Goal: Information Seeking & Learning: Learn about a topic

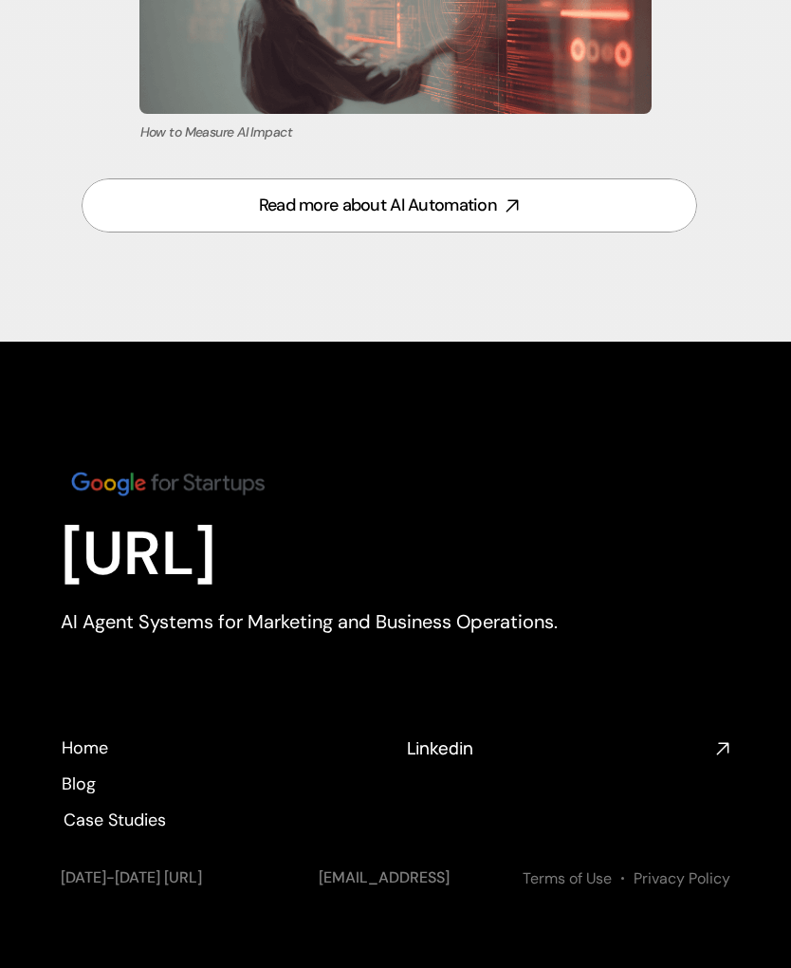
scroll to position [10340, 0]
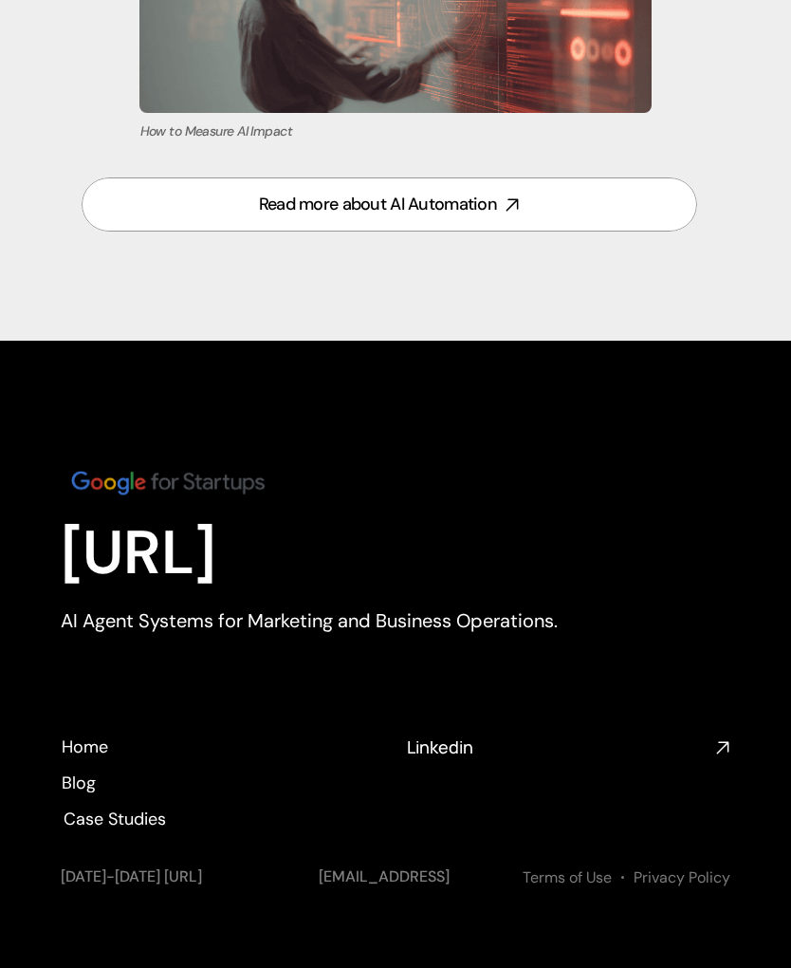
click at [581, 528] on p "[URL]" at bounding box center [396, 553] width 670 height 73
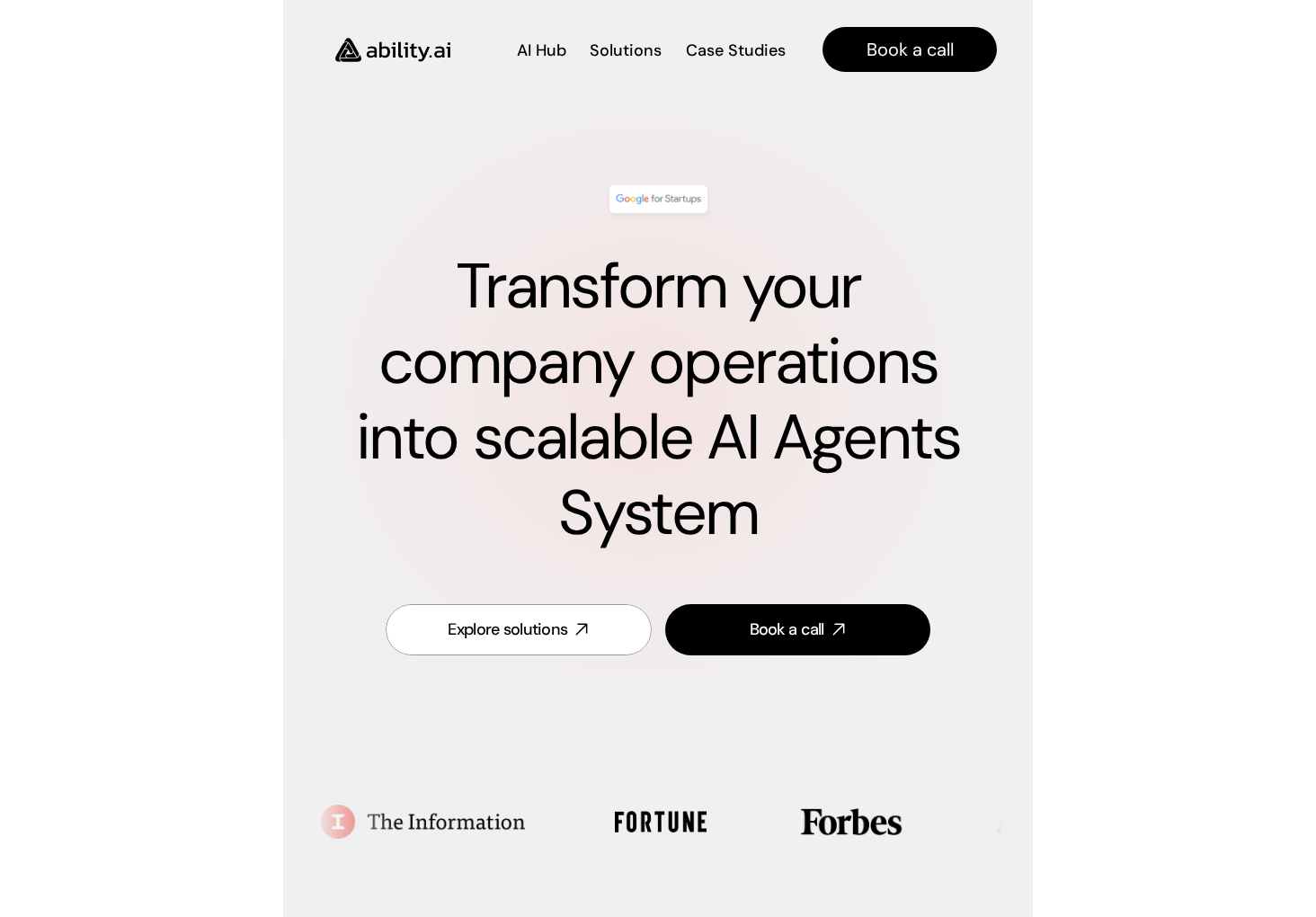
scroll to position [0, 0]
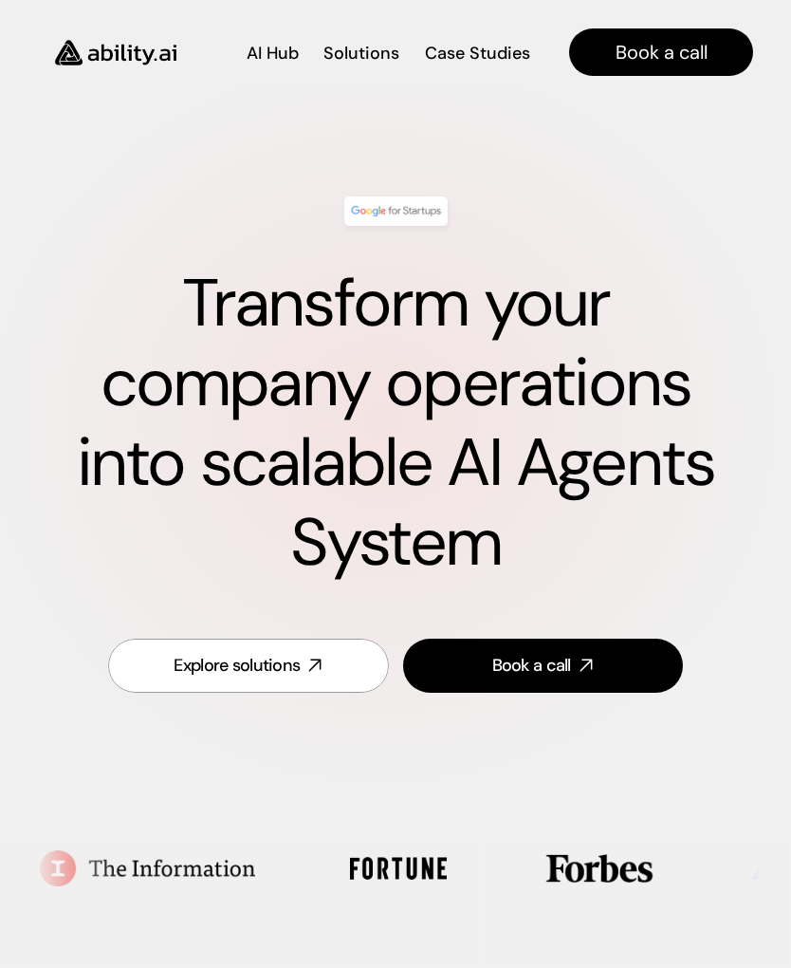
click at [518, 112] on div "Transform your company operations into scalable AI Agents System Explore soluti…" at bounding box center [395, 447] width 791 height 728
click at [669, 188] on div "Transform your company operations into scalable AI Agents System" at bounding box center [395, 389] width 655 height 424
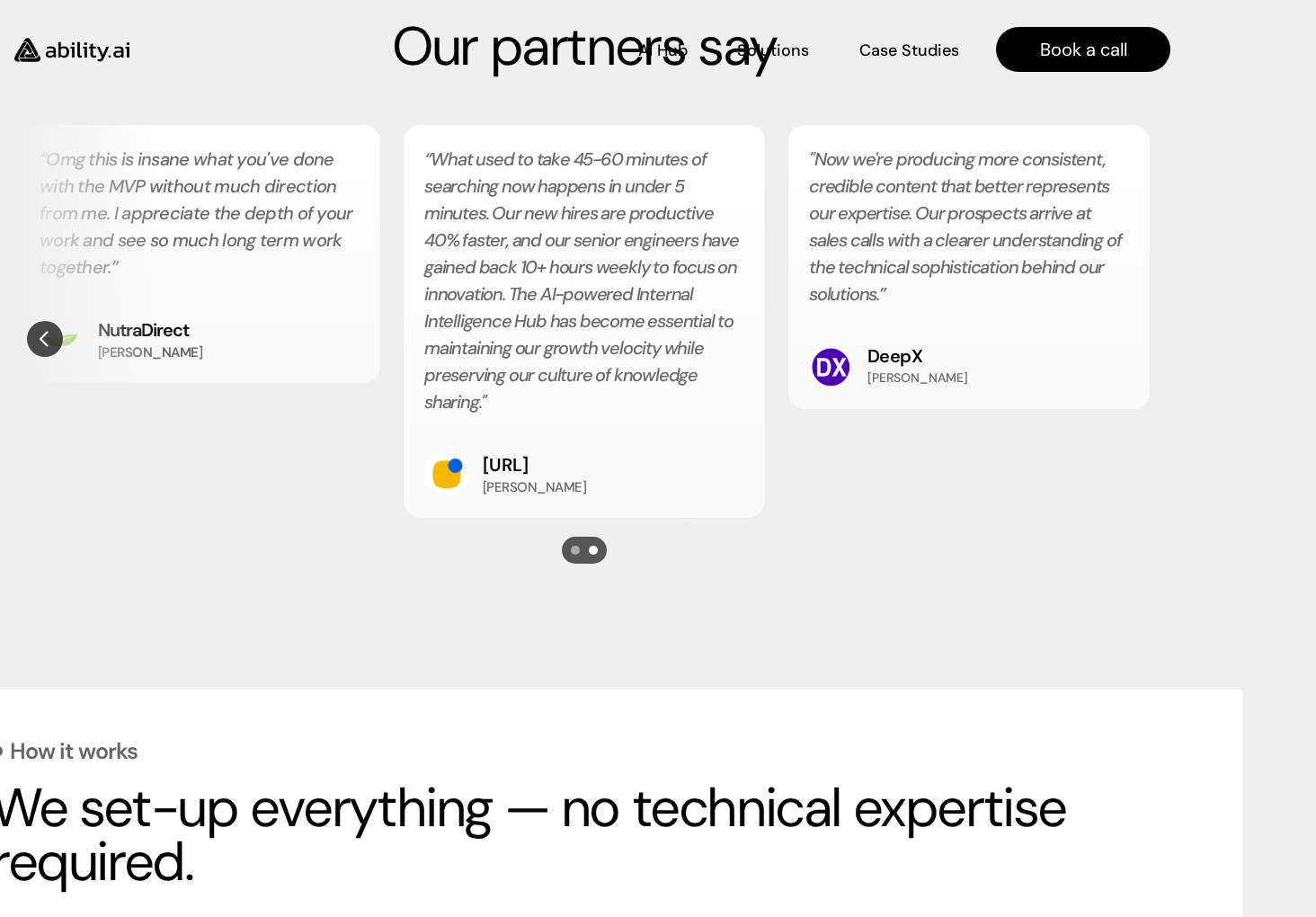
scroll to position [3281, 74]
click at [748, 498] on ul "“Ability's AI automation for our customer support and community management was …" at bounding box center [585, 321] width 1133 height 395
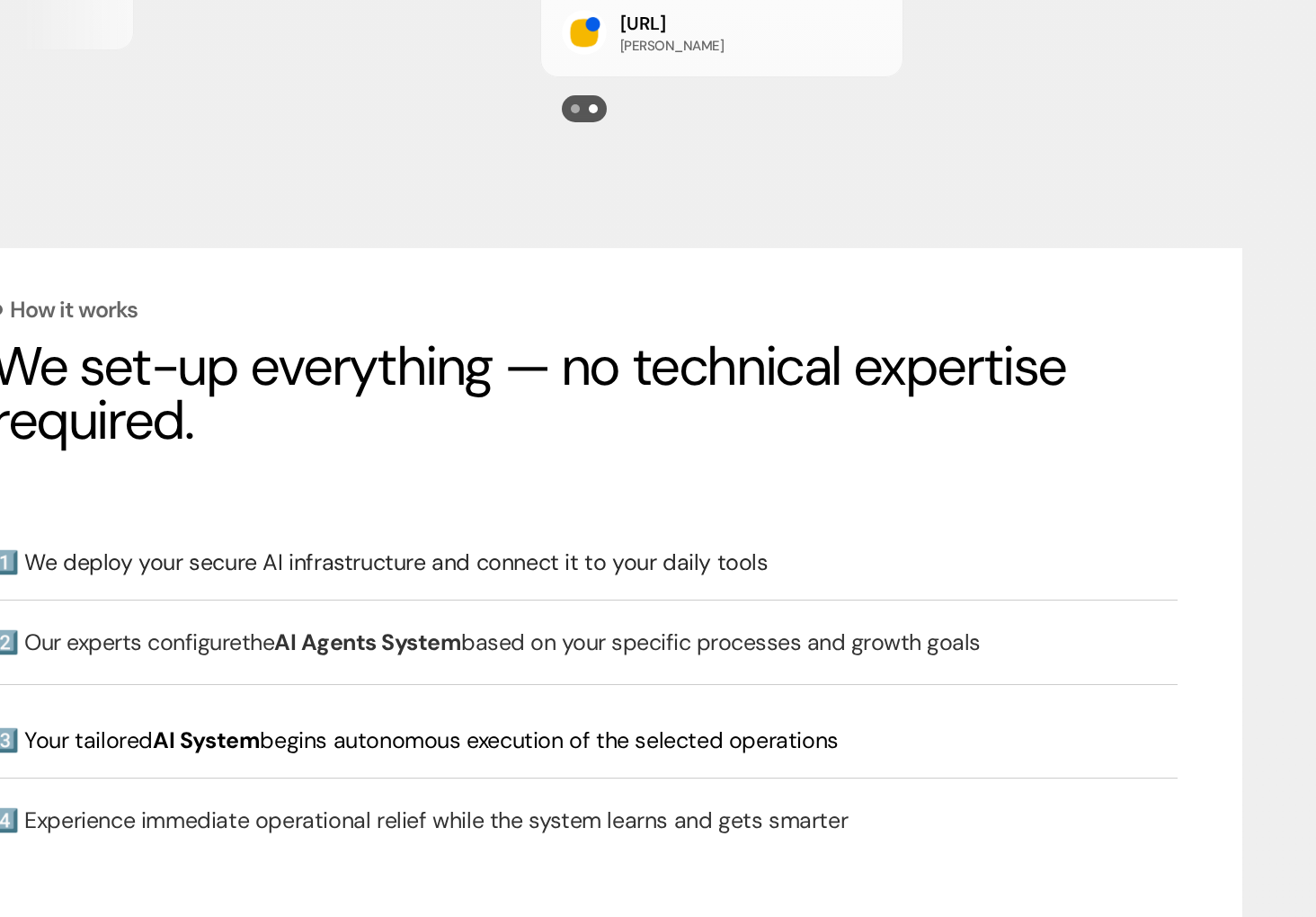
scroll to position [0, 0]
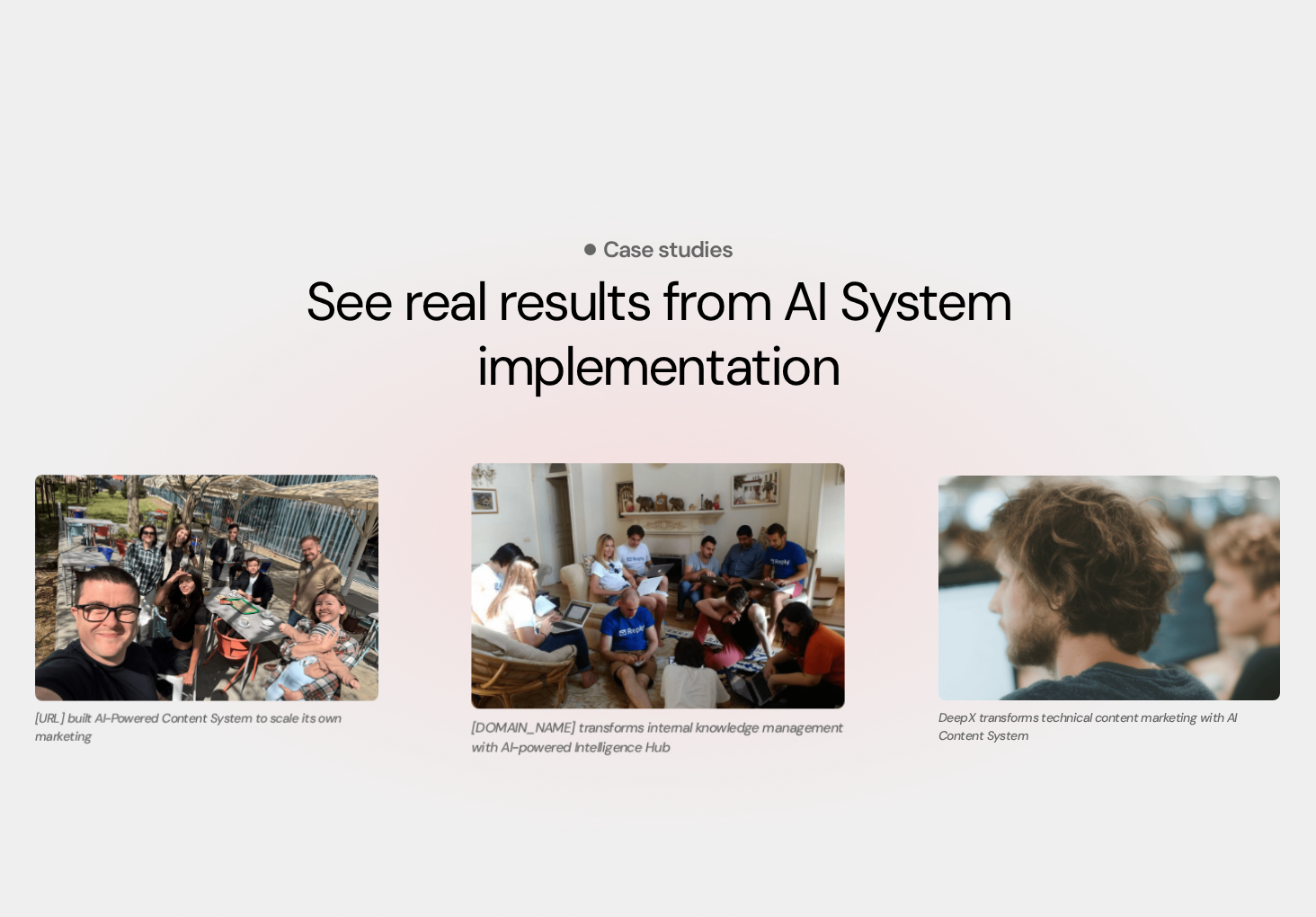
click at [307, 584] on img at bounding box center [207, 587] width 343 height 225
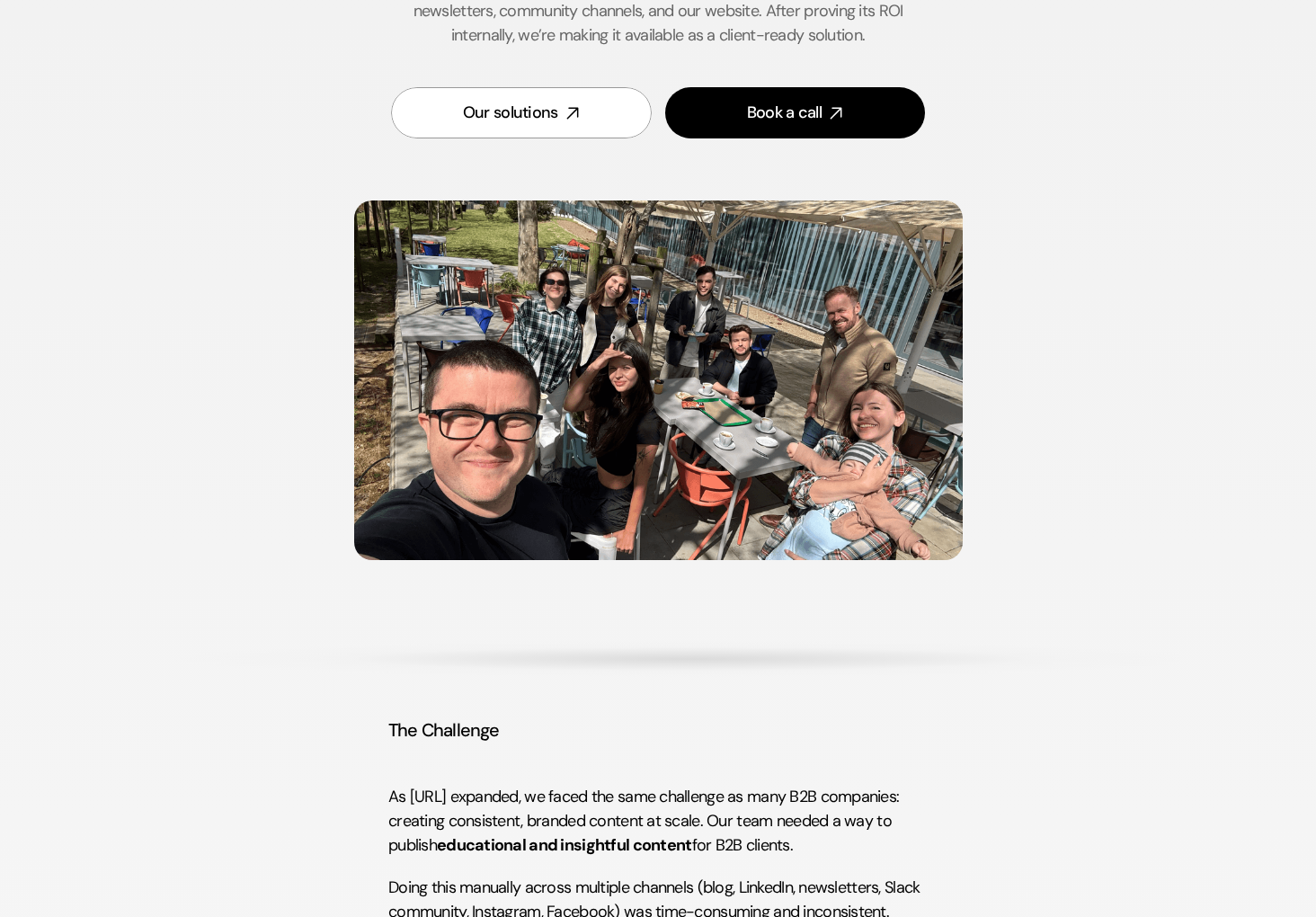
click at [633, 387] on img at bounding box center [658, 381] width 608 height 360
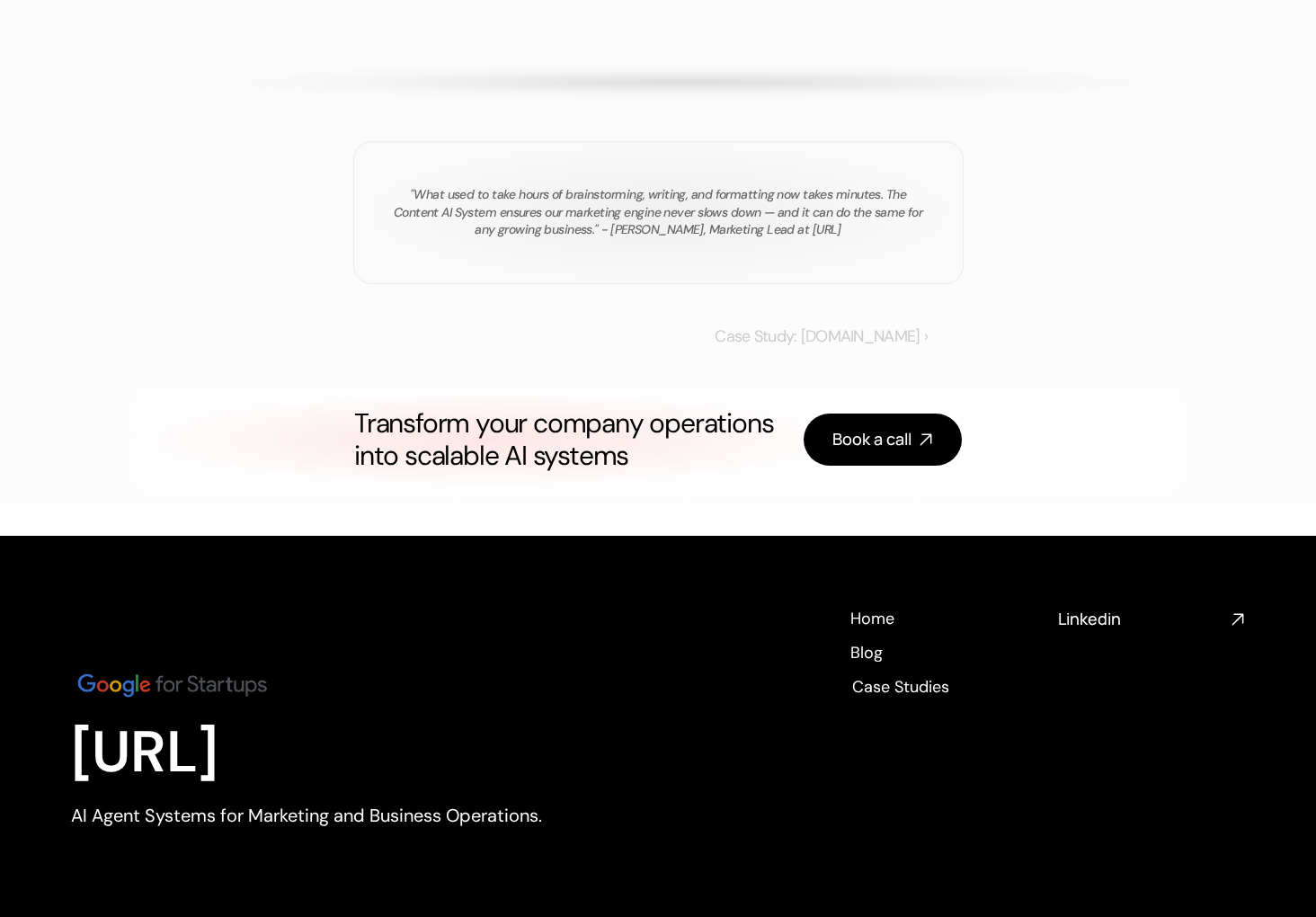
click at [748, 334] on link "Case Study: [DOMAIN_NAME] ›" at bounding box center [820, 335] width 213 height 22
